Goal: Register for event/course

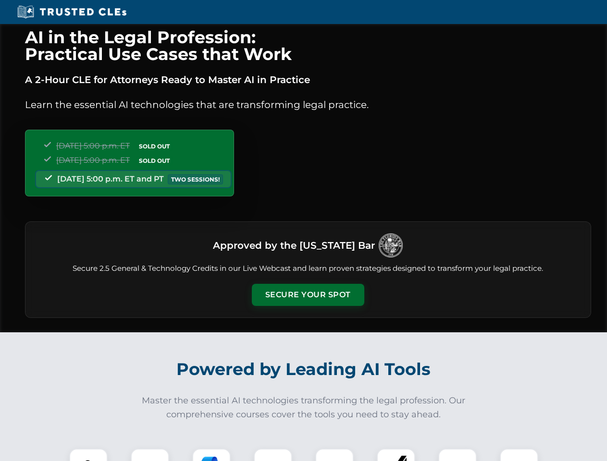
click at [307, 295] on button "Secure Your Spot" at bounding box center [308, 295] width 112 height 22
click at [88, 455] on img at bounding box center [88, 468] width 28 height 28
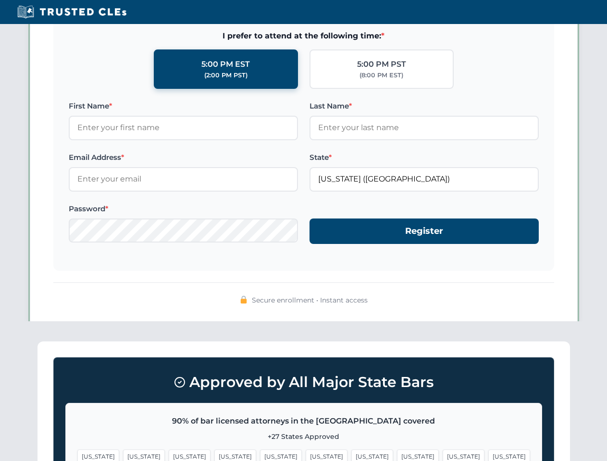
click at [351, 455] on span "[US_STATE]" at bounding box center [372, 457] width 42 height 14
click at [442, 455] on span "[US_STATE]" at bounding box center [463, 457] width 42 height 14
